Goal: Download file/media

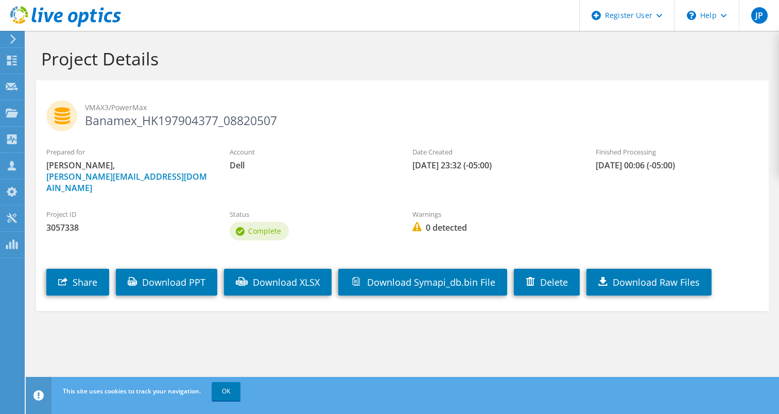
click at [163, 222] on span "3057338" at bounding box center [127, 227] width 163 height 11
click at [158, 269] on link "Download PPT" at bounding box center [166, 282] width 101 height 27
click at [179, 123] on h2 "VMAX3/PowerMax Banamex_HK197904377_08820507" at bounding box center [402, 113] width 712 height 26
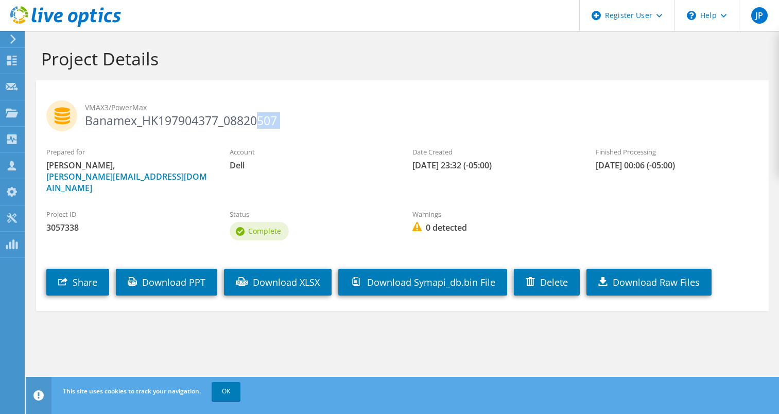
copy section "Banamex_HK197904377_08820507"
click at [70, 222] on span "3057338" at bounding box center [127, 227] width 163 height 11
copy span "3057338"
